Goal: Information Seeking & Learning: Learn about a topic

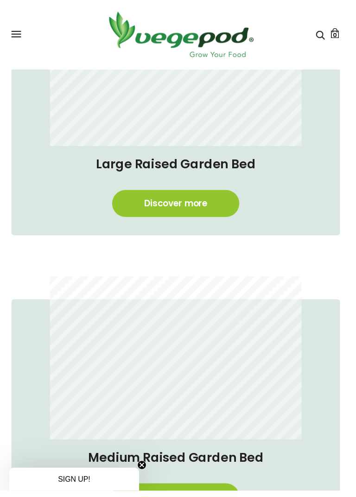
scroll to position [413, 0]
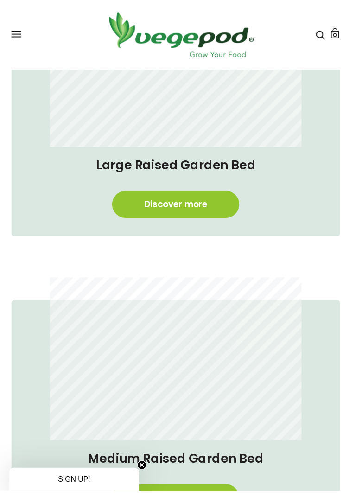
click at [196, 210] on link "Discover more" at bounding box center [178, 207] width 129 height 27
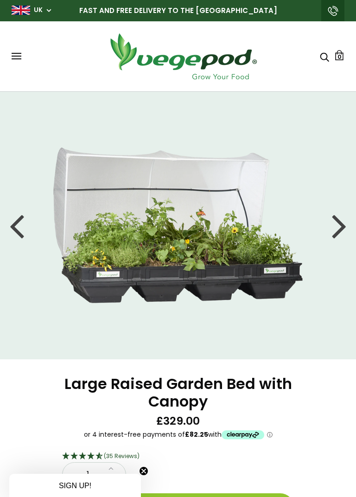
click at [340, 226] on div at bounding box center [339, 226] width 15 height 42
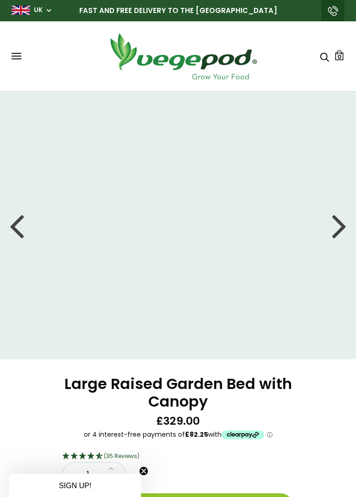
click at [340, 223] on div at bounding box center [339, 226] width 15 height 42
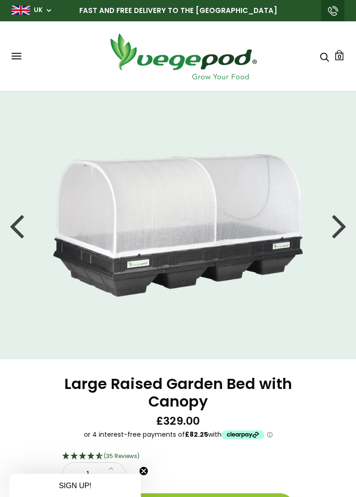
click at [342, 227] on div at bounding box center [339, 226] width 15 height 42
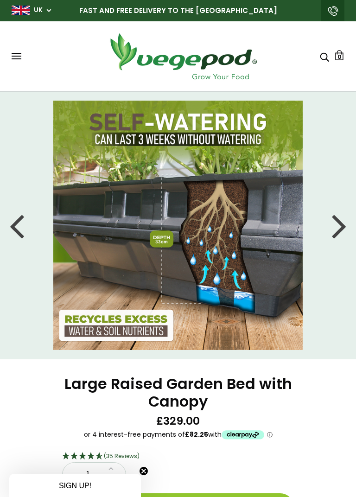
click at [341, 227] on div at bounding box center [339, 226] width 15 height 42
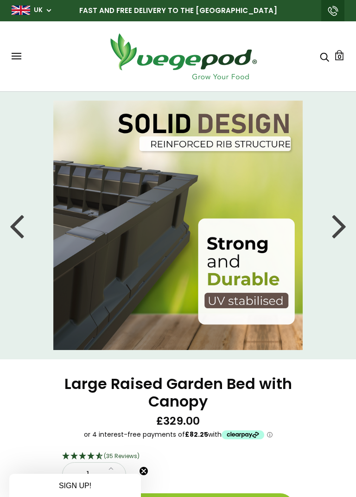
click at [343, 223] on div at bounding box center [339, 226] width 15 height 42
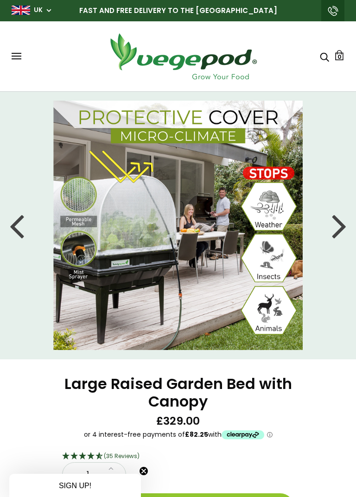
click at [339, 228] on div at bounding box center [339, 226] width 15 height 42
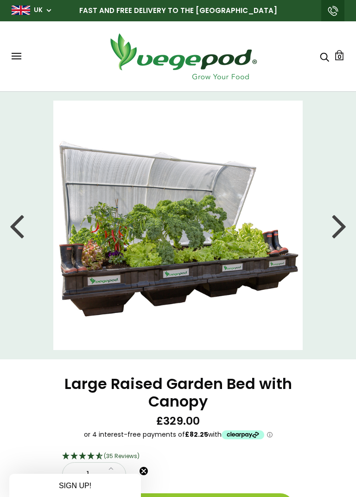
click at [341, 230] on div at bounding box center [339, 226] width 15 height 42
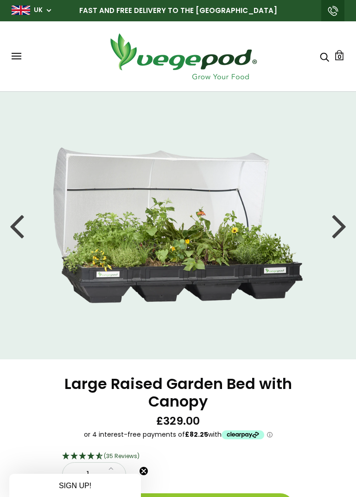
click at [342, 229] on div at bounding box center [339, 226] width 15 height 42
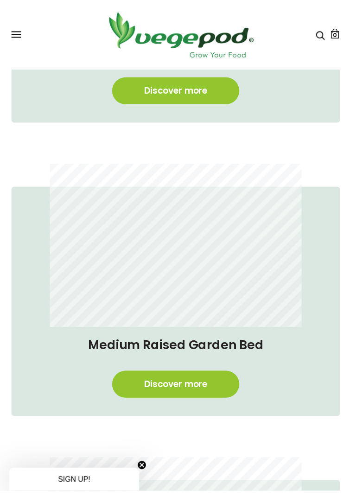
scroll to position [548, 0]
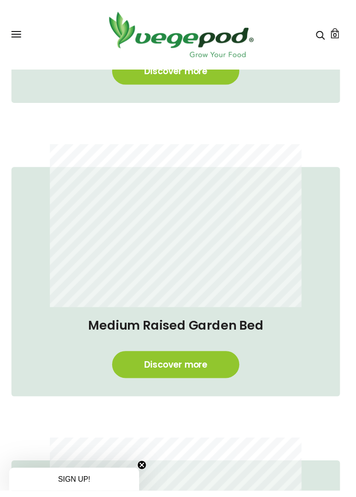
click at [199, 371] on link "Discover more" at bounding box center [178, 369] width 129 height 27
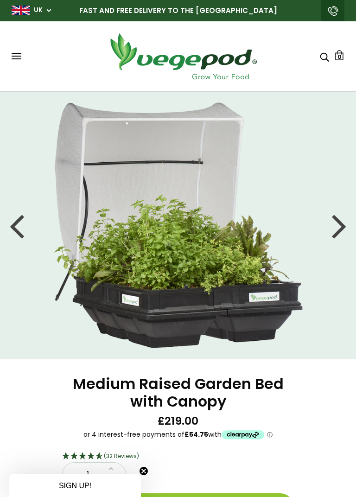
click at [15, 228] on div at bounding box center [16, 226] width 15 height 42
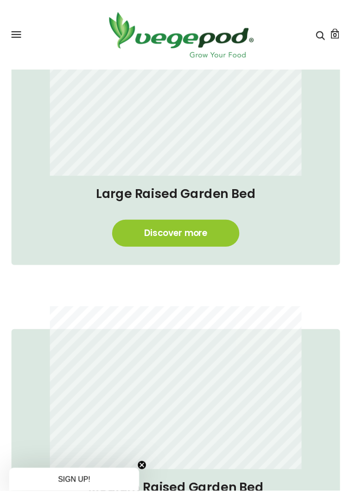
scroll to position [382, 0]
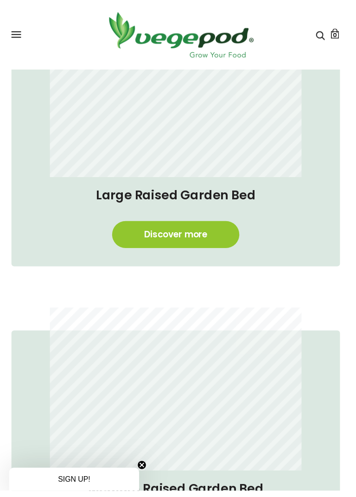
click at [197, 241] on link "Discover more" at bounding box center [178, 237] width 129 height 27
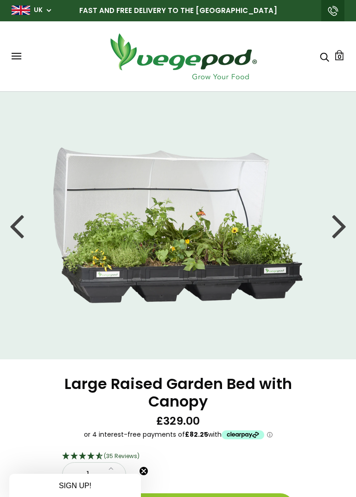
click at [337, 231] on div at bounding box center [339, 226] width 15 height 42
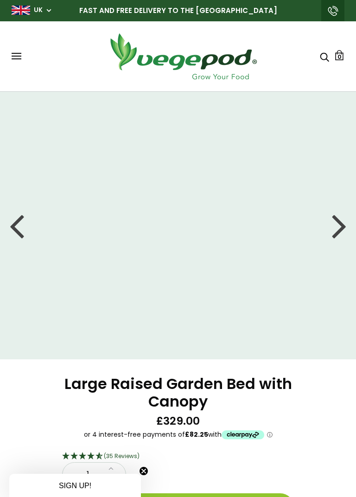
click at [340, 229] on div at bounding box center [339, 226] width 15 height 42
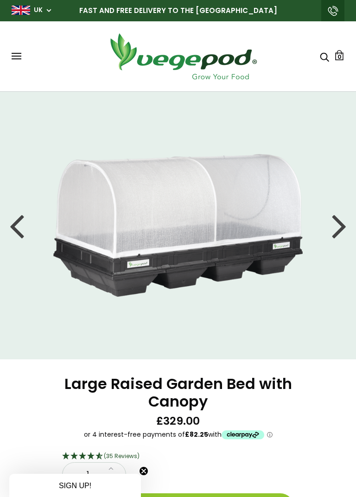
click at [342, 230] on div at bounding box center [339, 226] width 15 height 42
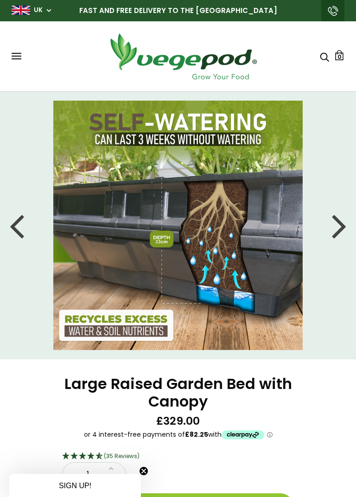
click at [343, 226] on div at bounding box center [339, 226] width 15 height 42
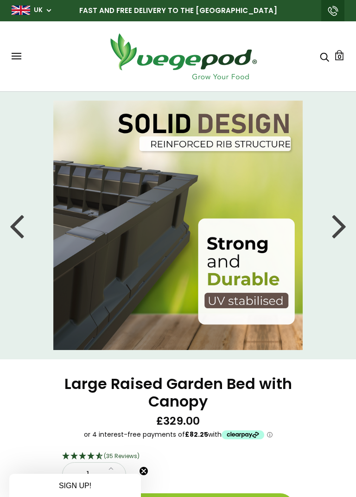
click at [337, 238] on div at bounding box center [339, 226] width 15 height 42
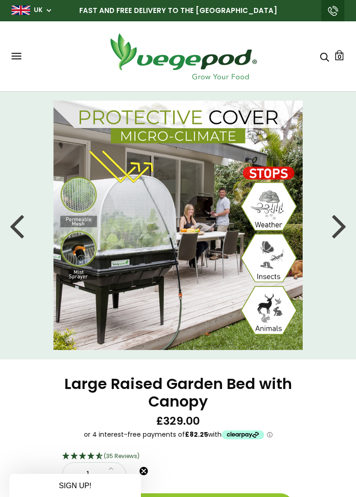
click at [341, 228] on div at bounding box center [339, 226] width 15 height 42
